Goal: Task Accomplishment & Management: Use online tool/utility

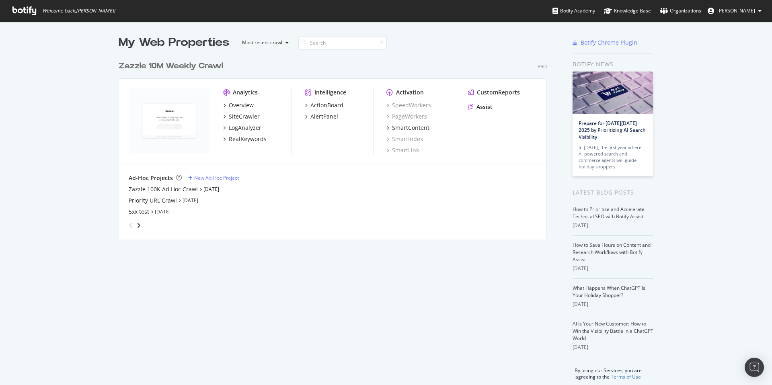
scroll to position [183, 429]
click at [189, 190] on div "Zazzle 100K Ad Hoc Crawl" at bounding box center [163, 189] width 69 height 8
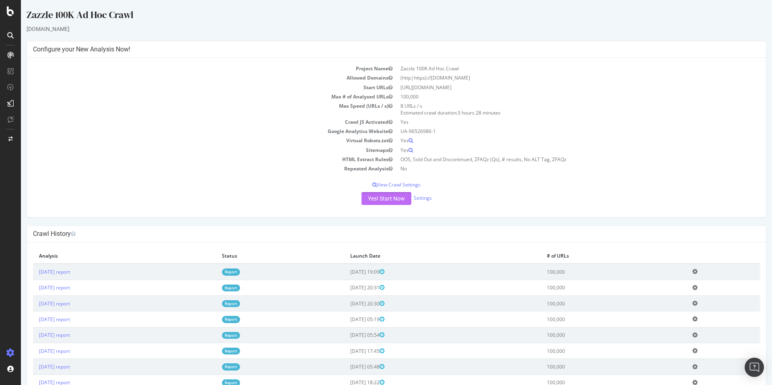
click at [391, 200] on button "Yes! Start Now" at bounding box center [387, 198] width 50 height 13
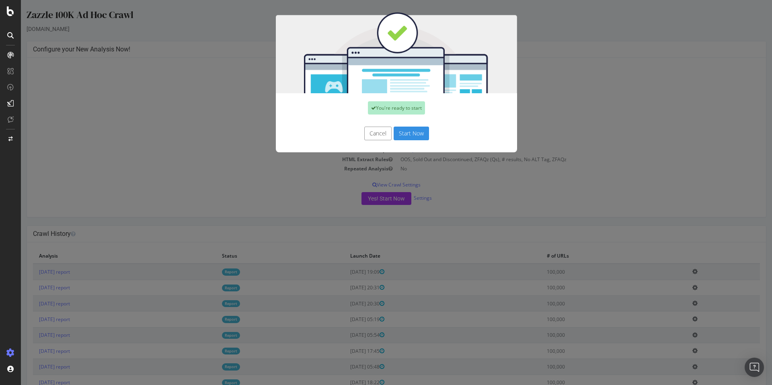
click at [412, 133] on button "Start Now" at bounding box center [411, 134] width 35 height 14
